Goal: Information Seeking & Learning: Learn about a topic

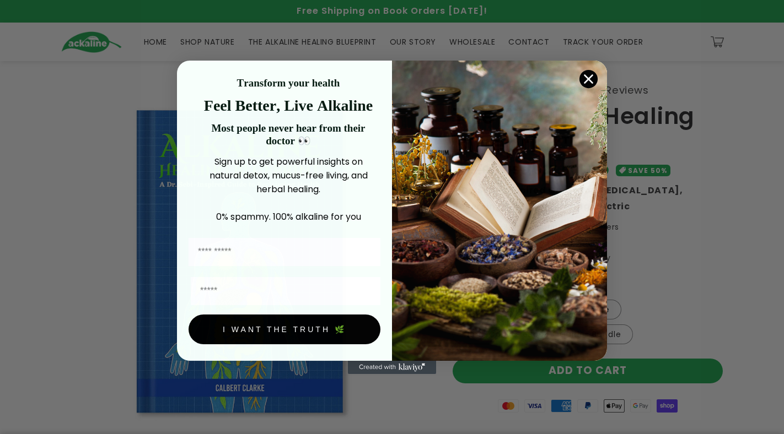
click at [589, 77] on circle "Close dialog" at bounding box center [588, 78] width 18 height 18
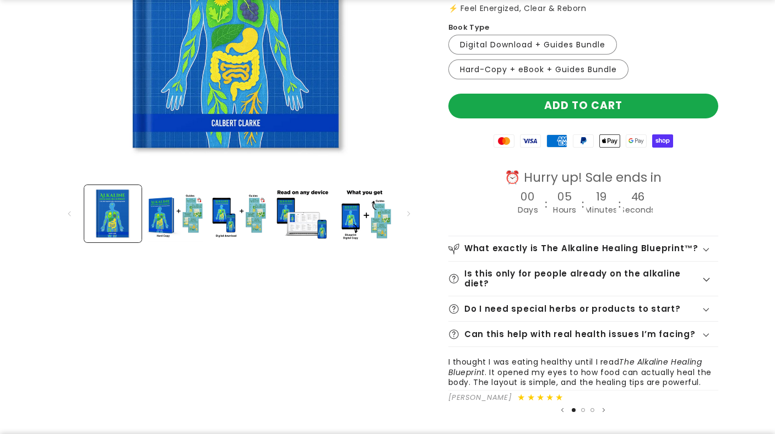
scroll to position [276, 0]
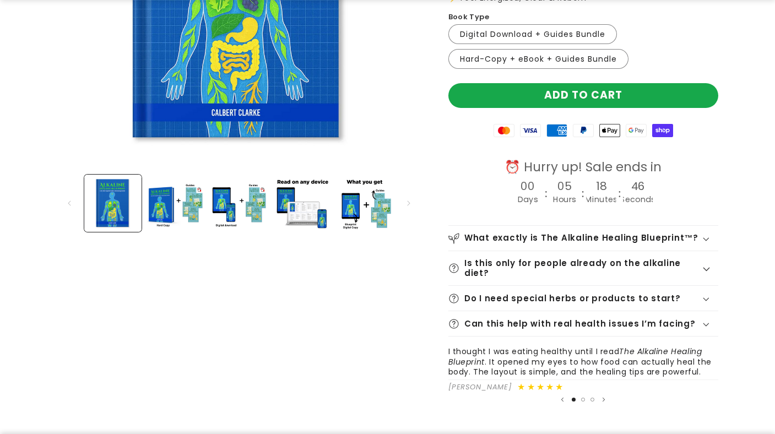
click at [707, 236] on div "What exactly is The Alkaline Healing Blueprint™?" at bounding box center [584, 238] width 270 height 11
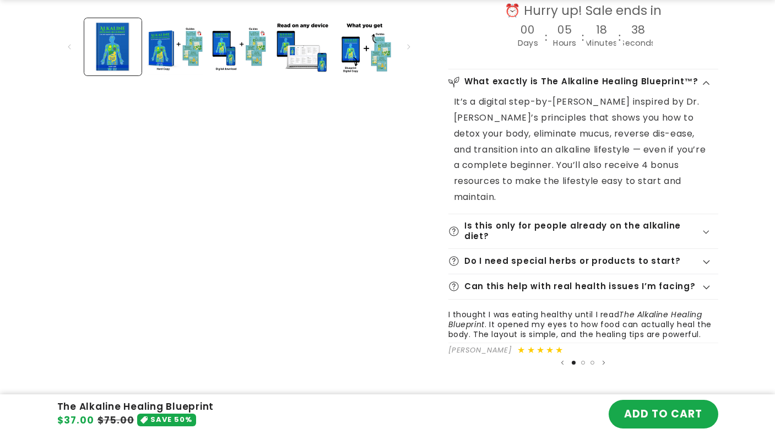
scroll to position [441, 0]
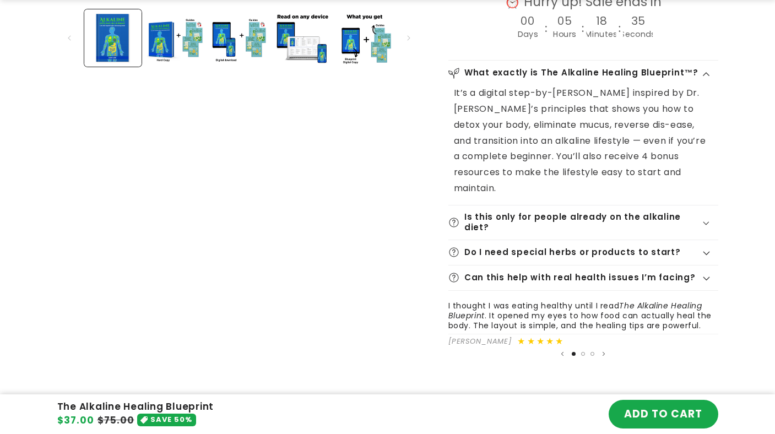
click at [708, 222] on icon at bounding box center [706, 224] width 7 height 4
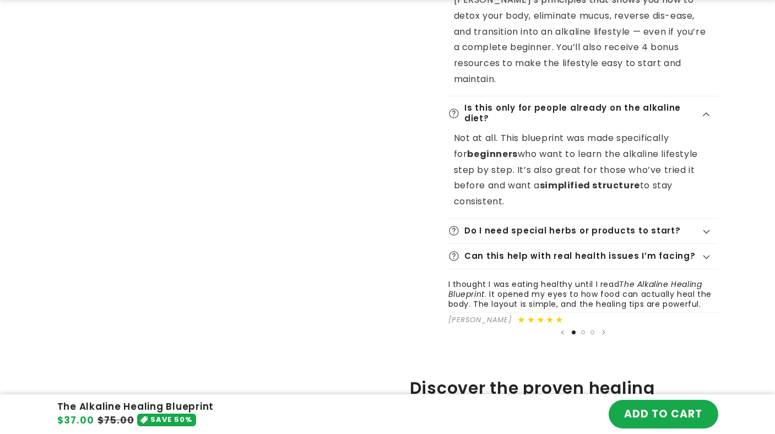
scroll to position [606, 0]
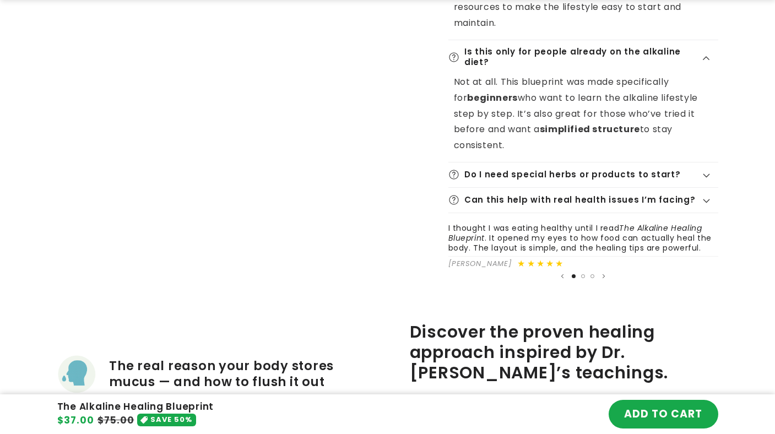
click at [705, 174] on icon at bounding box center [706, 176] width 7 height 4
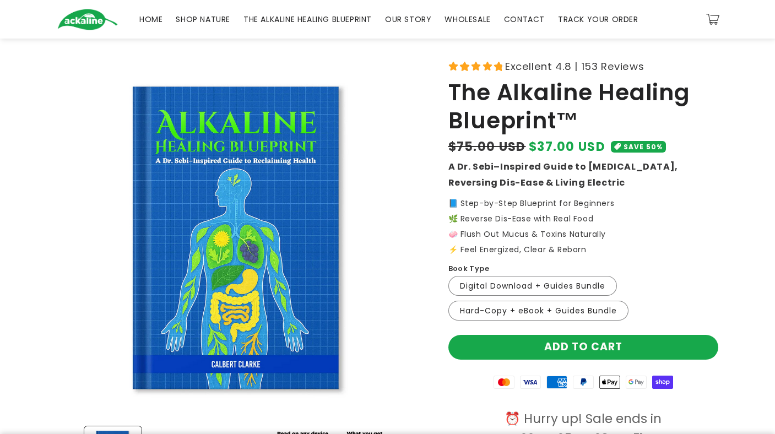
scroll to position [0, 0]
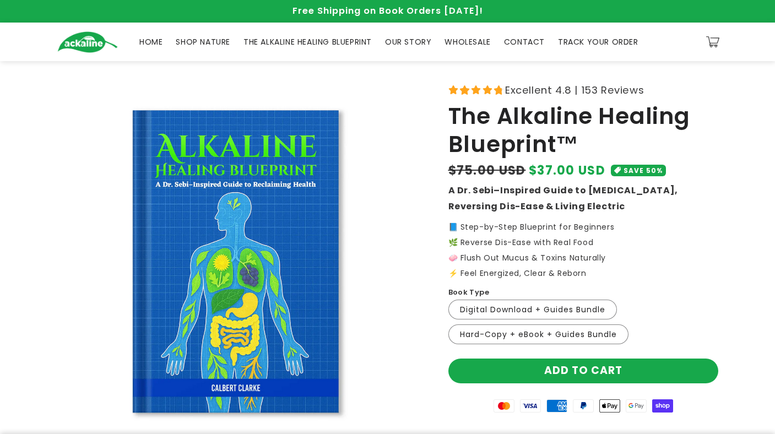
click at [206, 41] on span "SHOP NATURE" at bounding box center [203, 42] width 55 height 10
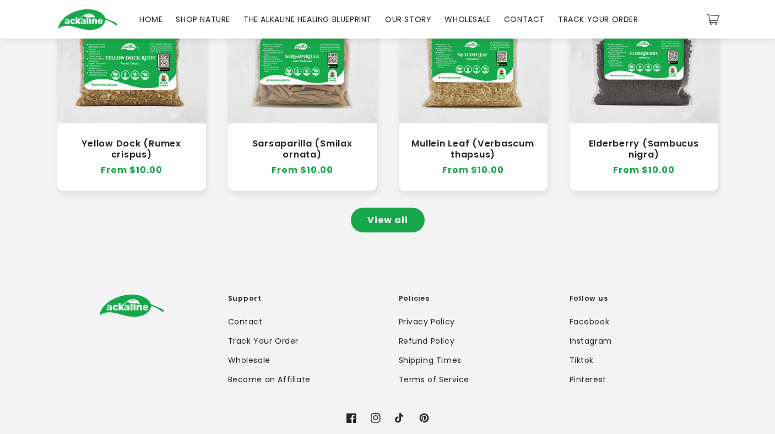
scroll to position [992, 0]
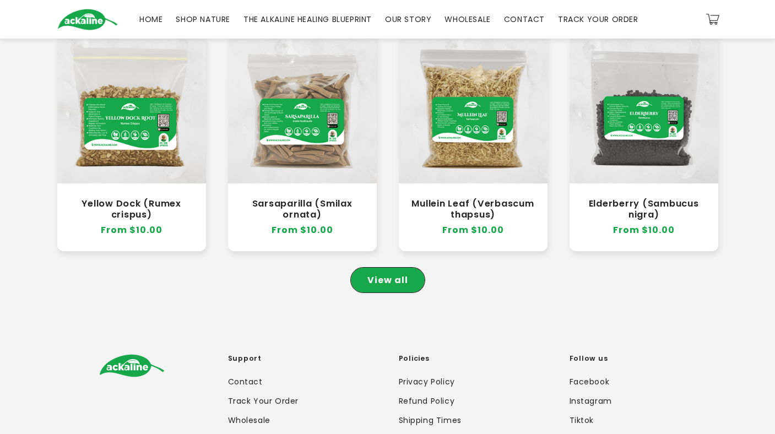
click at [416, 268] on link "View all" at bounding box center [388, 280] width 74 height 25
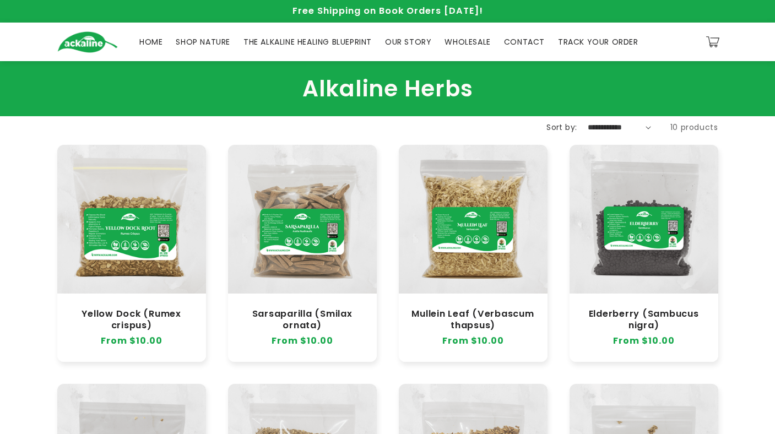
click at [327, 44] on span "THE ALKALINE HEALING BLUEPRINT" at bounding box center [308, 42] width 128 height 10
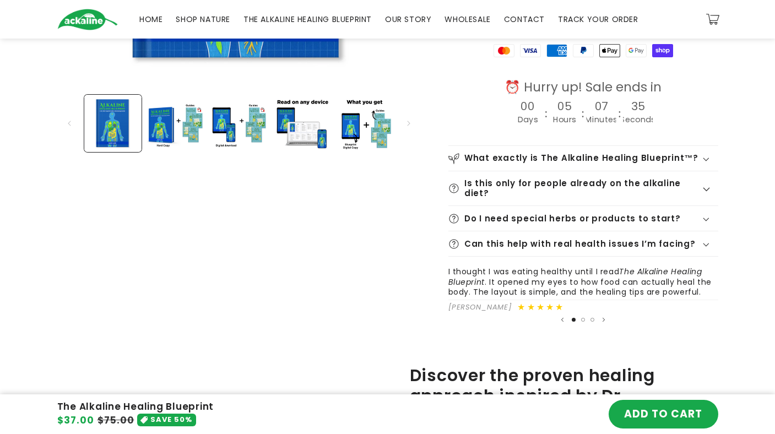
scroll to position [110, 0]
